Goal: Information Seeking & Learning: Learn about a topic

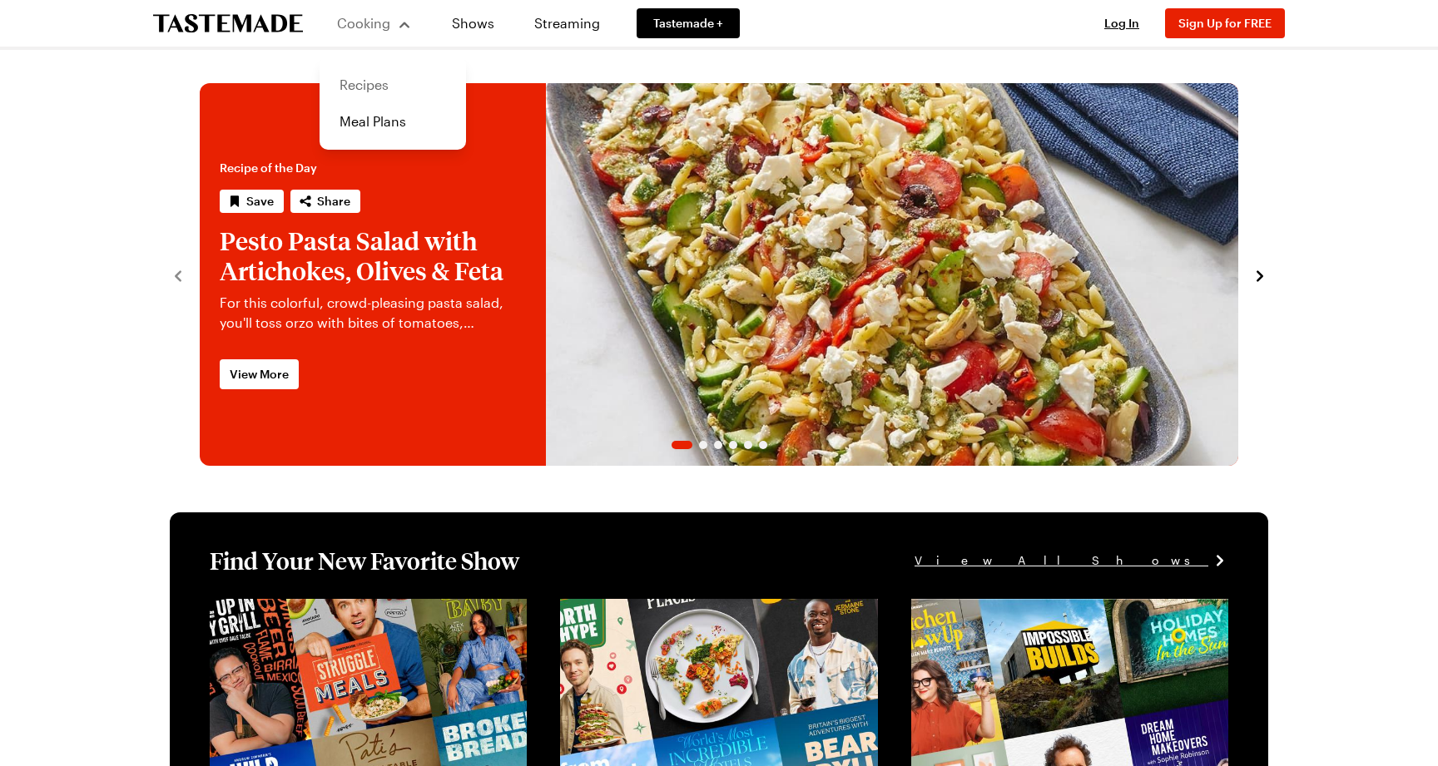
click at [388, 72] on link "Recipes" at bounding box center [393, 85] width 126 height 37
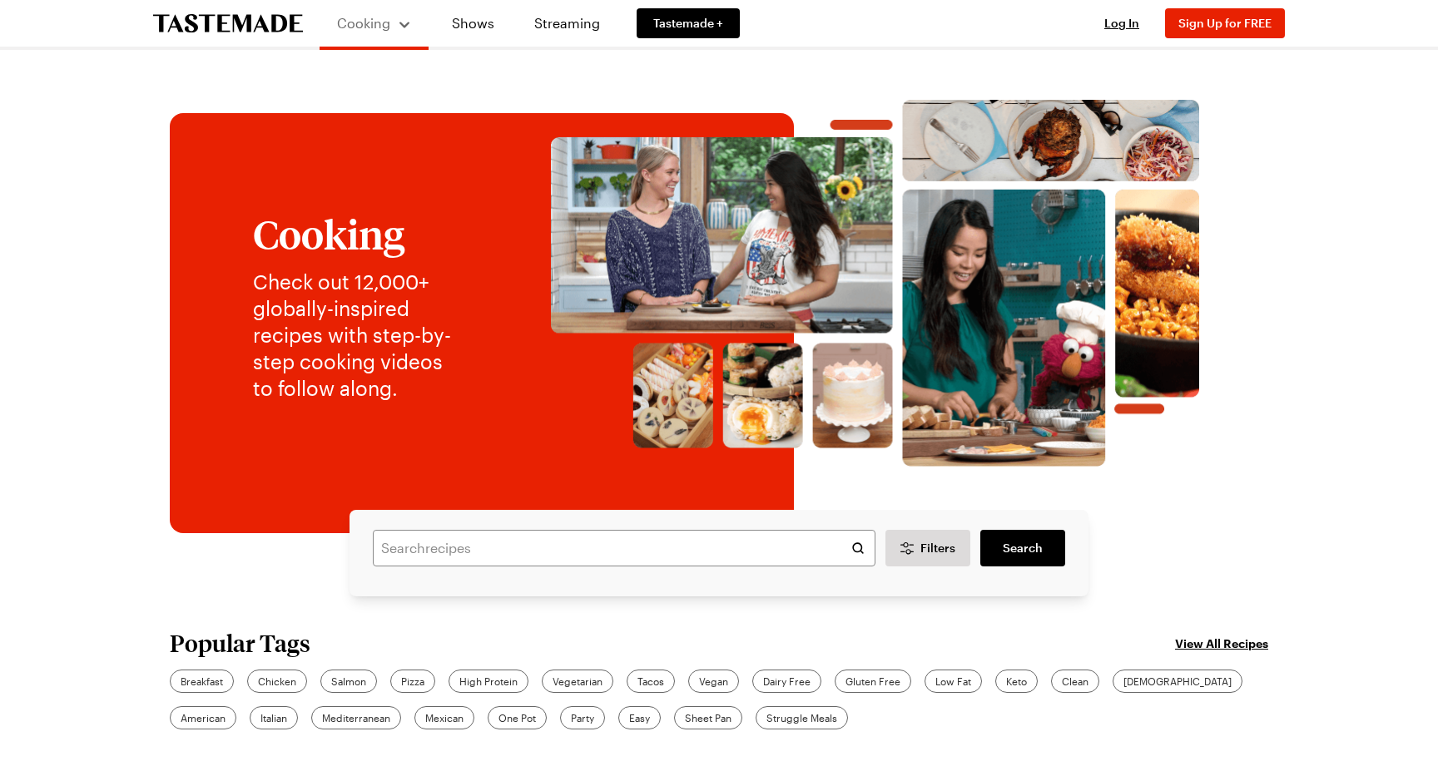
scroll to position [95, 0]
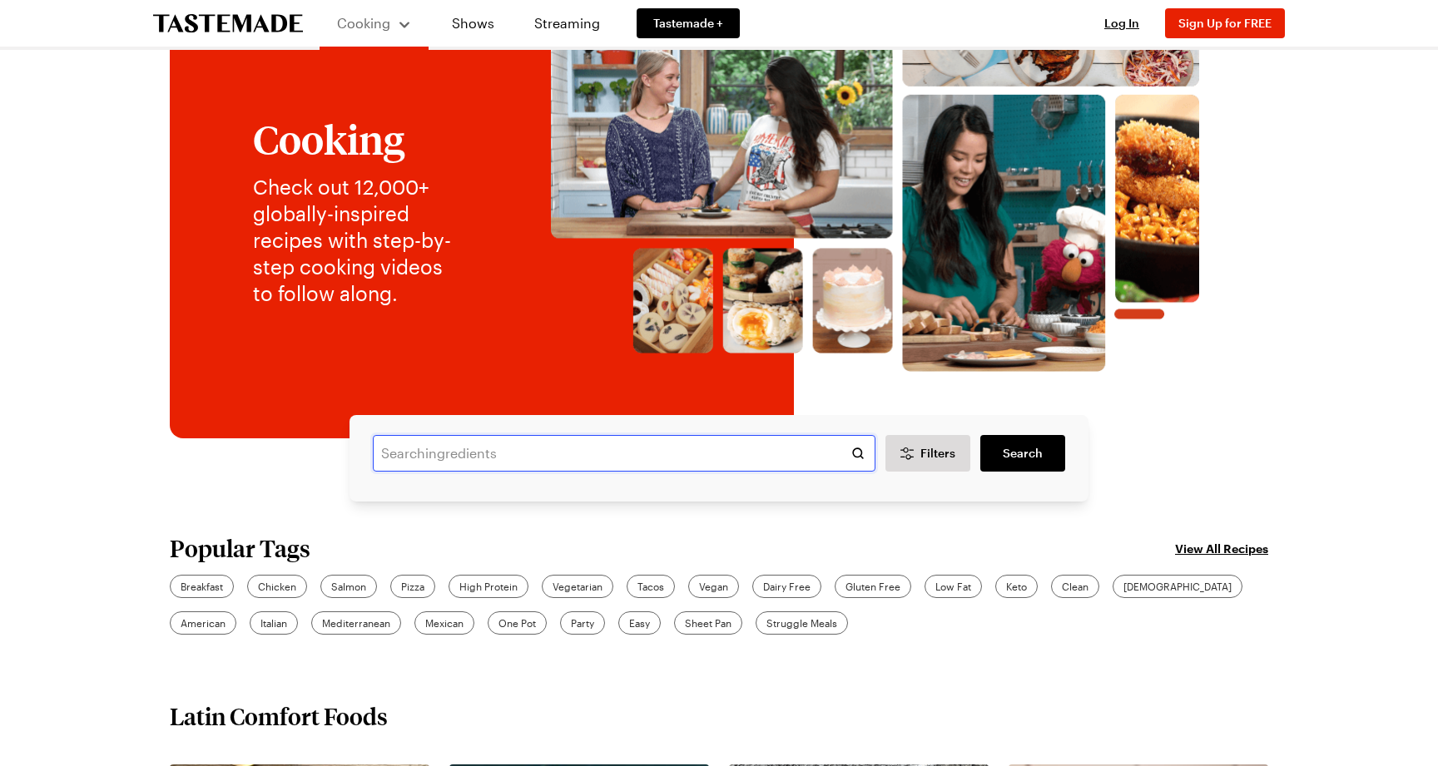
click at [773, 459] on input "text" at bounding box center [624, 453] width 503 height 37
type input "blue apron"
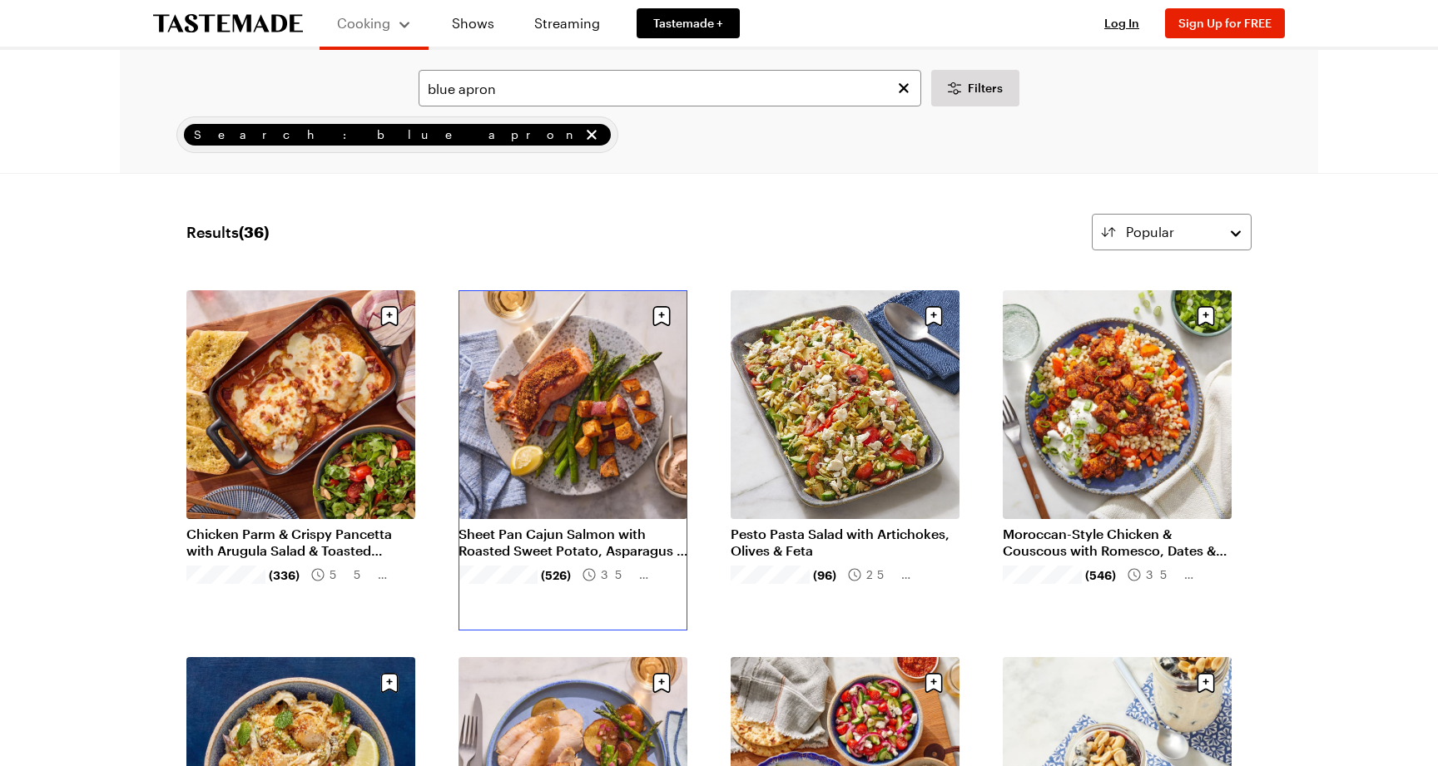
click at [527, 526] on link "Sheet Pan Cajun Salmon with Roasted Sweet Potato, Asparagus & Spicy Sour Cream" at bounding box center [573, 542] width 229 height 33
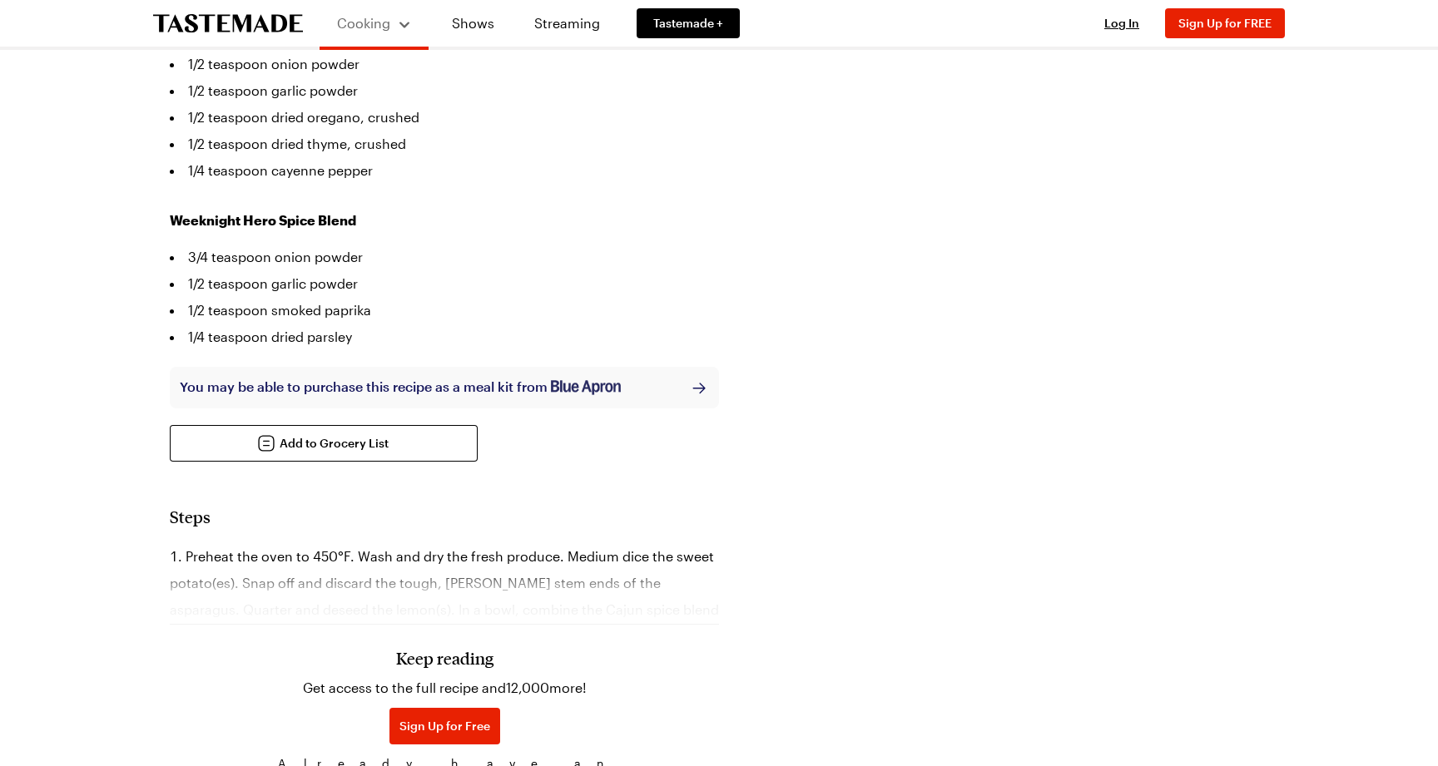
scroll to position [885, 0]
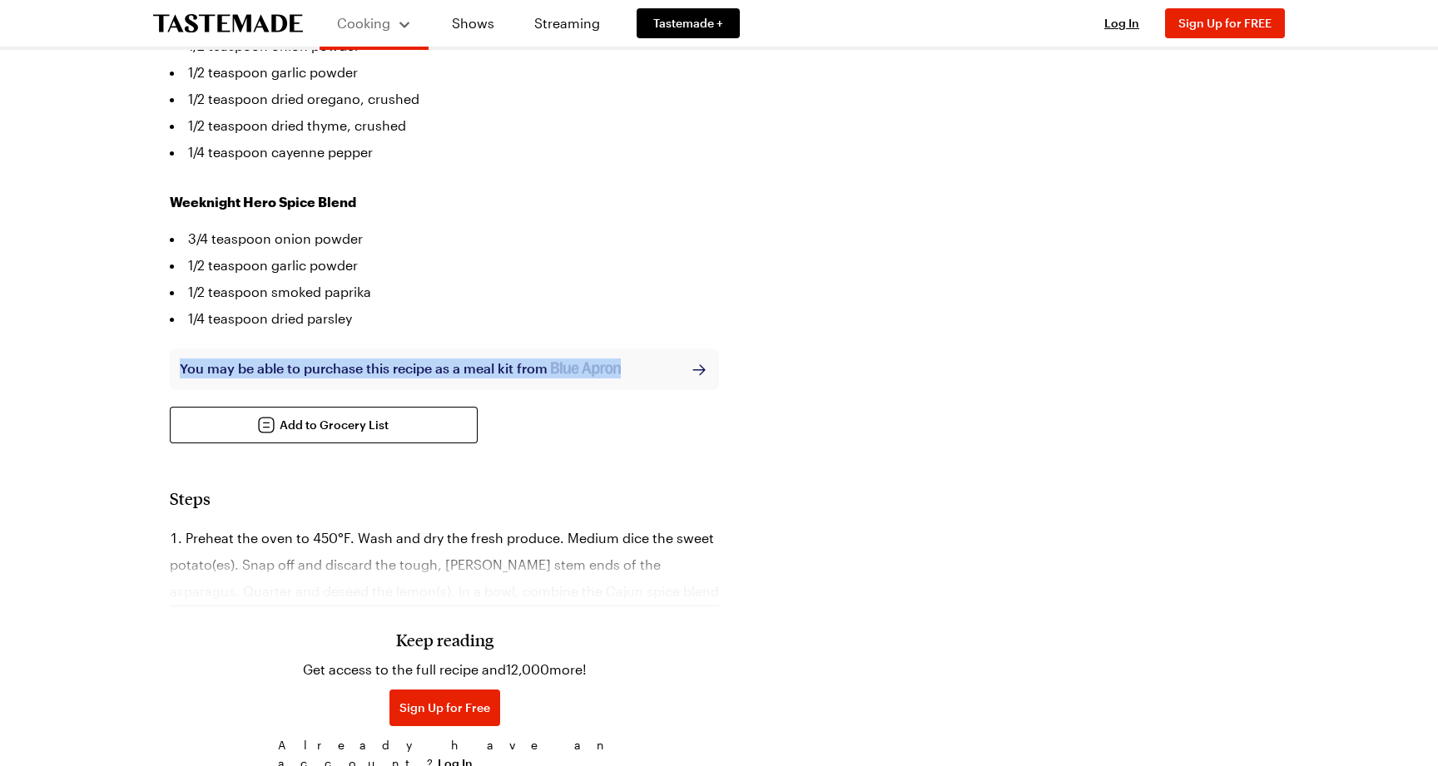
drag, startPoint x: 179, startPoint y: 318, endPoint x: 632, endPoint y: 325, distance: 452.8
click at [632, 349] on div "You may be able to purchase this recipe as a meal kit from You may be able to p…" at bounding box center [444, 370] width 549 height 42
copy div "You may be able to purchase this recipe as a meal kit from"
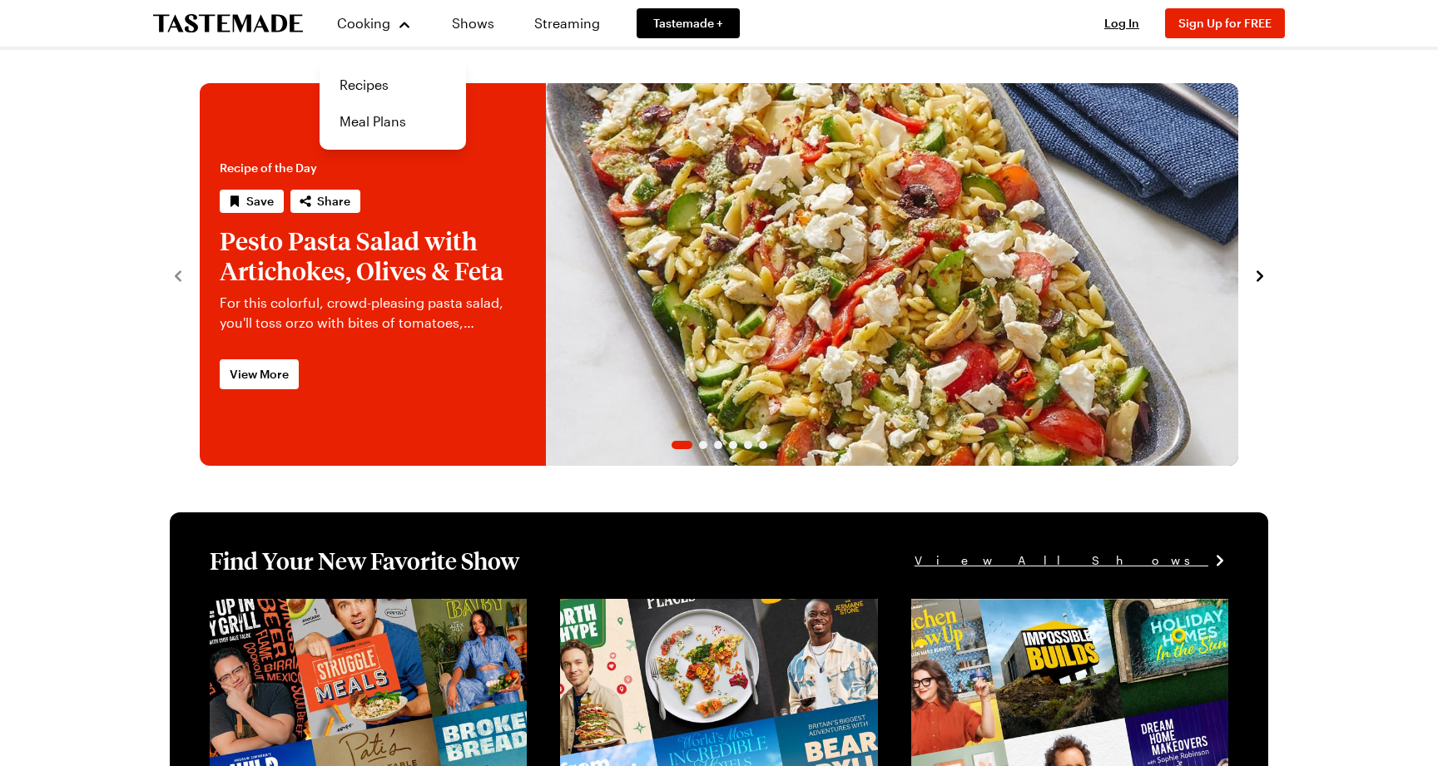
click at [200, 168] on link "Pesto Pasta Salad with Artichokes, Olives & Feta" at bounding box center [200, 274] width 0 height 383
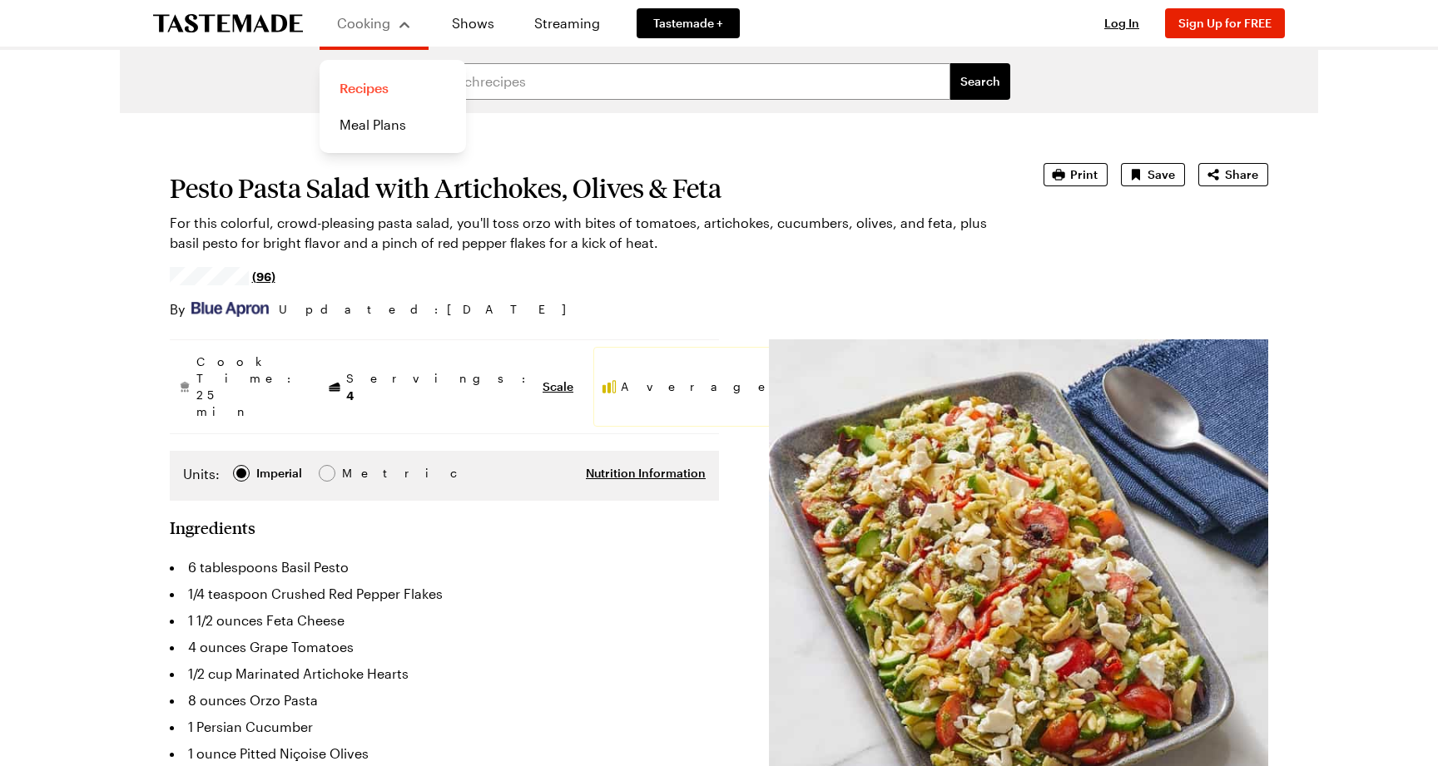
click at [385, 86] on link "Recipes" at bounding box center [393, 88] width 126 height 37
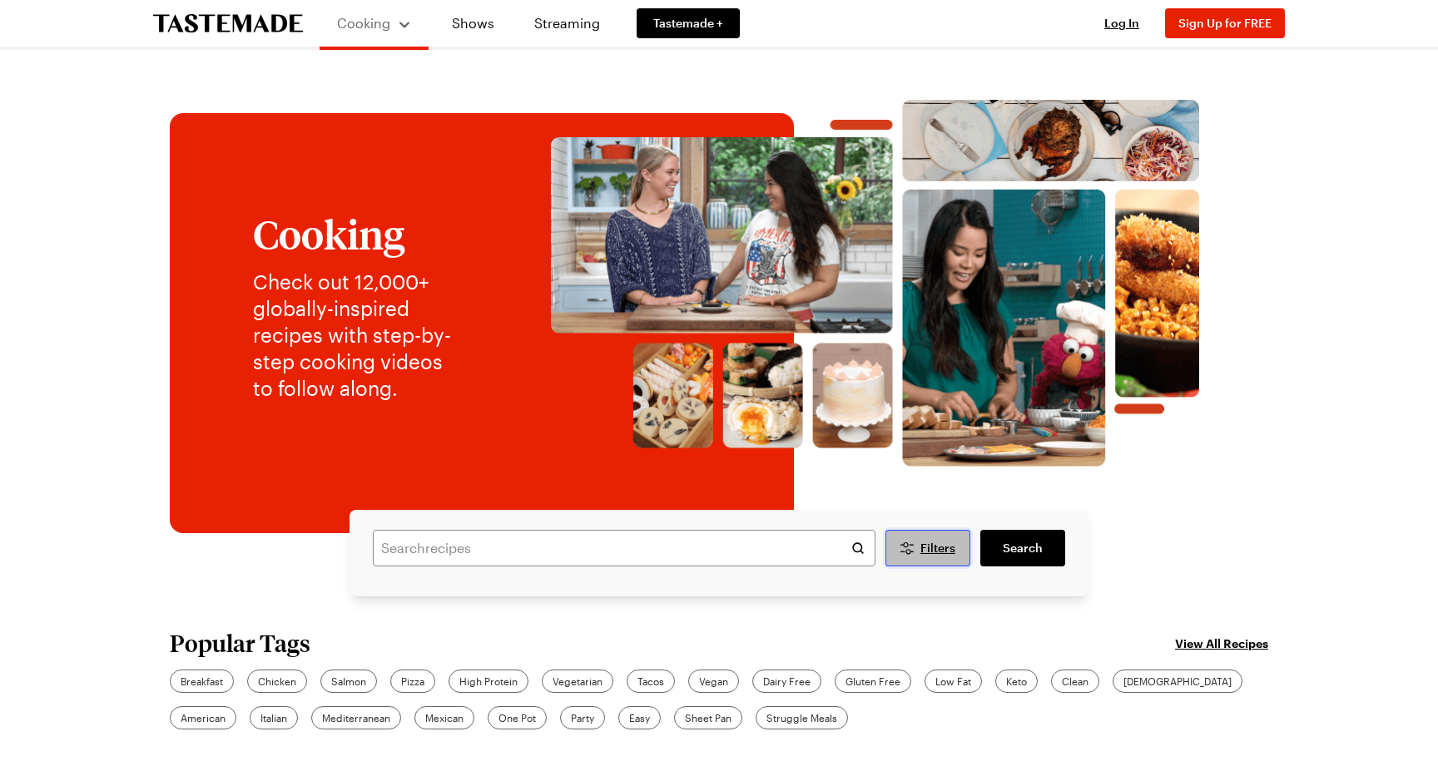
click at [906, 542] on icon "Desktop filters" at bounding box center [907, 548] width 20 height 20
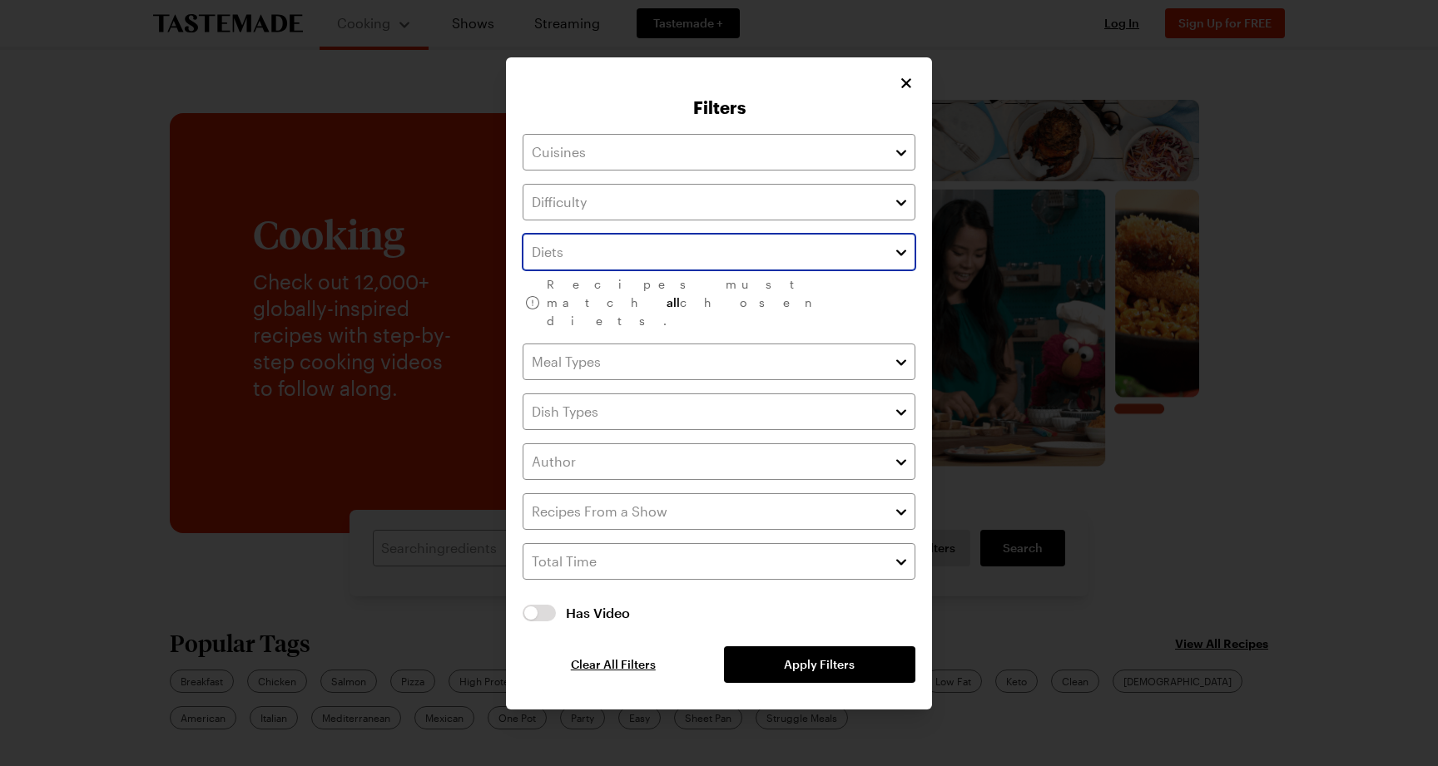
click at [900, 262] on button "button" at bounding box center [901, 252] width 15 height 20
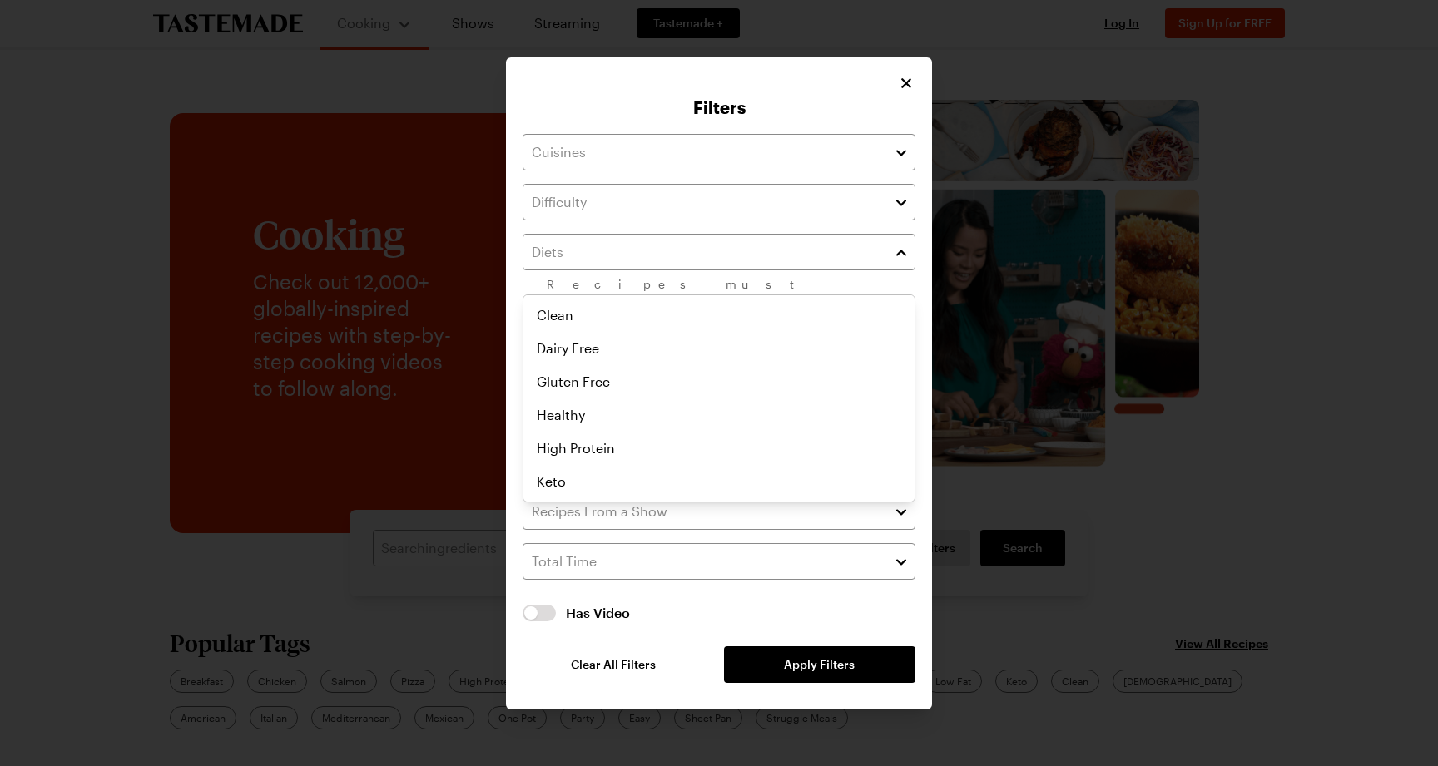
click at [903, 97] on div "Filters Recipes must match all chosen diets. Has Video Has Video Clear All Filt…" at bounding box center [719, 383] width 426 height 652
